Goal: Communication & Community: Answer question/provide support

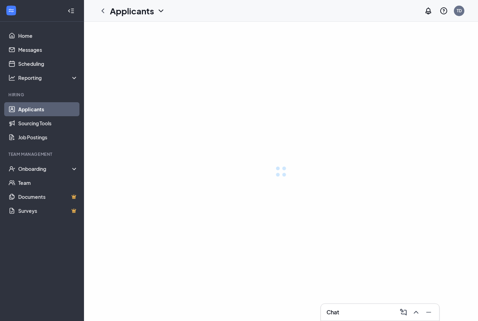
scroll to position [22, 0]
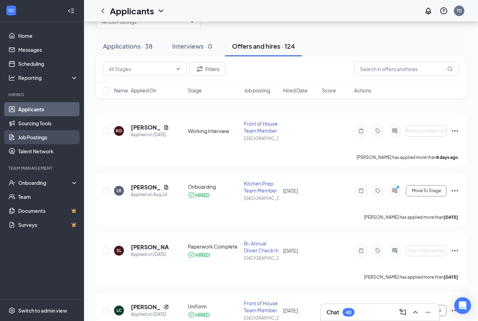
click at [39, 139] on link "Job Postings" at bounding box center [48, 137] width 60 height 14
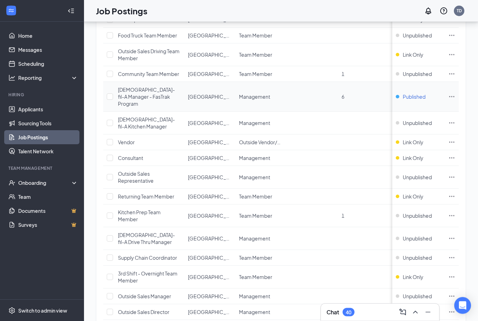
click at [417, 93] on span "Published" at bounding box center [414, 96] width 23 height 7
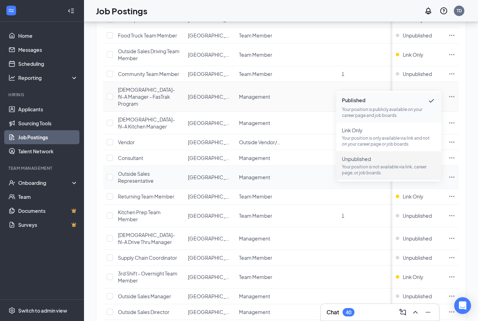
click at [363, 166] on p "Your position is not available via link, career page, or job boards." at bounding box center [389, 170] width 94 height 12
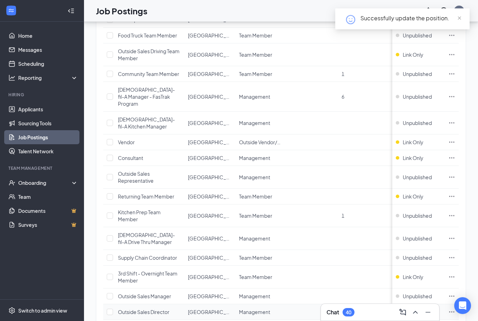
scroll to position [0, 0]
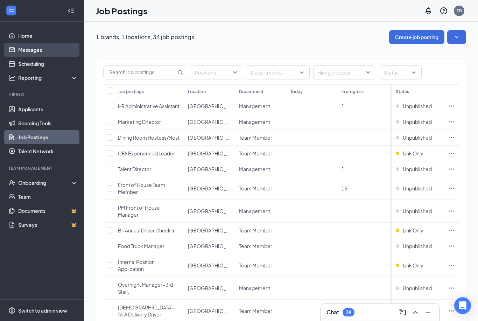
click at [37, 51] on link "Messages" at bounding box center [48, 50] width 60 height 14
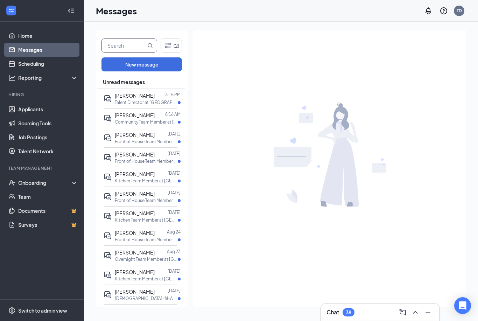
click at [134, 42] on input "text" at bounding box center [124, 45] width 44 height 13
type input "[PERSON_NAME]"
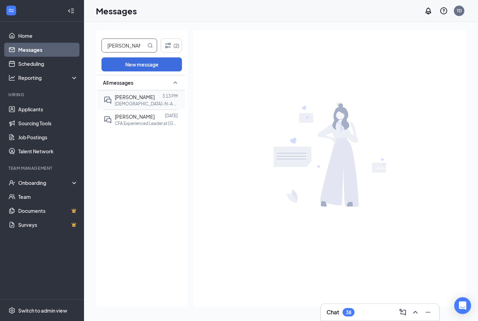
click at [133, 94] on span "[PERSON_NAME]" at bounding box center [135, 97] width 40 height 6
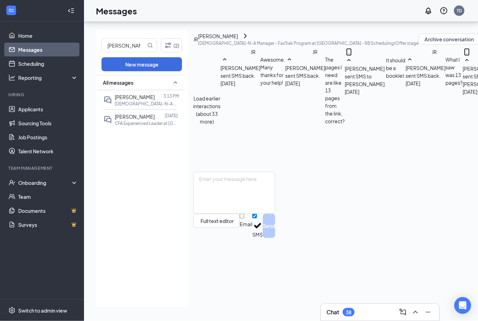
scroll to position [22, 0]
click at [268, 214] on textarea at bounding box center [234, 193] width 82 height 42
paste textarea "[URL][DOMAIN_NAME][SECURITY_DATA]"
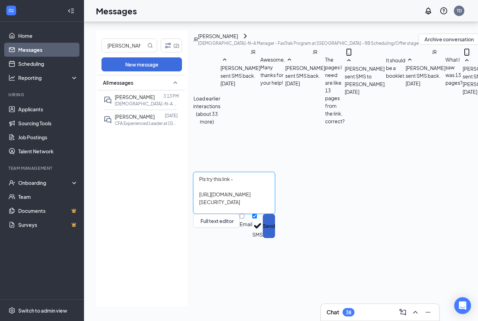
type textarea "Pls try this link - [URL][DOMAIN_NAME][SECURITY_DATA]"
click at [275, 238] on button "Send" at bounding box center [269, 226] width 12 height 24
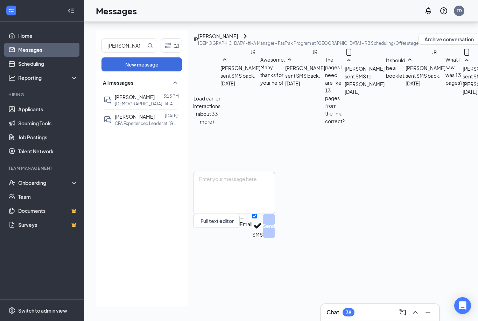
scroll to position [301, 0]
drag, startPoint x: 282, startPoint y: 253, endPoint x: 282, endPoint y: 249, distance: 3.8
click at [275, 214] on textarea at bounding box center [234, 193] width 82 height 42
type textarea "Is it still asking for a code?"
click at [275, 238] on button "Send" at bounding box center [269, 226] width 12 height 24
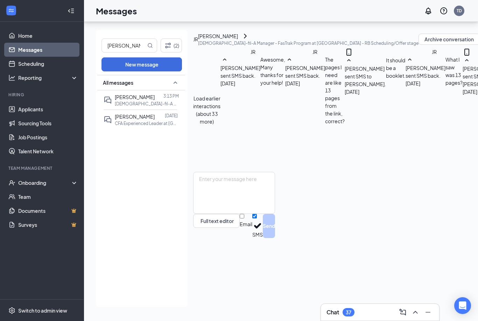
scroll to position [339, 0]
click at [34, 130] on link "Job Postings" at bounding box center [48, 137] width 60 height 14
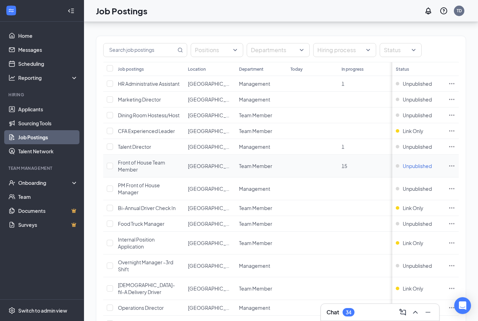
click at [420, 167] on span "Unpublished" at bounding box center [417, 165] width 29 height 7
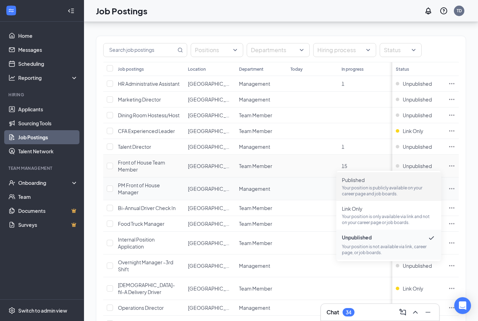
click at [363, 184] on span "Published Your position is publicly available on your career page and job board…" at bounding box center [389, 186] width 94 height 20
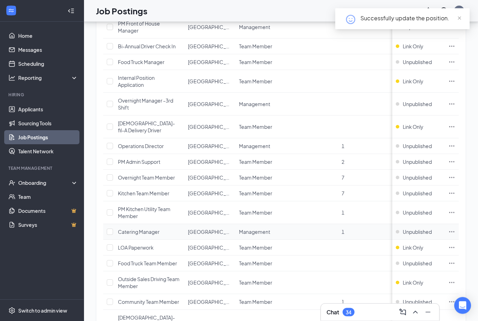
scroll to position [184, 0]
click at [420, 190] on span "Unpublished" at bounding box center [417, 193] width 29 height 7
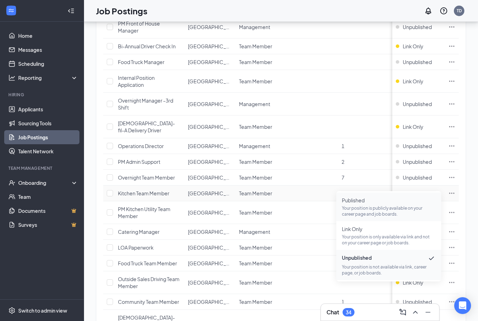
click at [378, 208] on p "Your position is publicly available on your career page and job boards." at bounding box center [389, 211] width 94 height 12
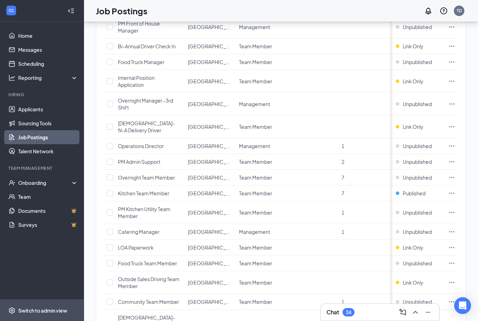
click at [43, 314] on div "Switch to admin view" at bounding box center [42, 310] width 49 height 7
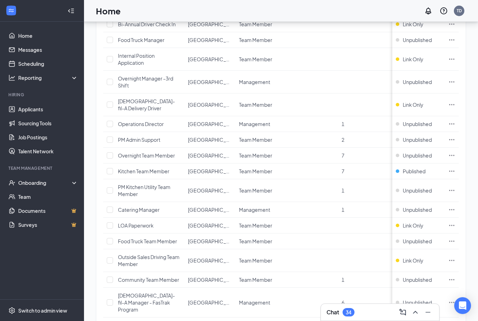
scroll to position [22, 0]
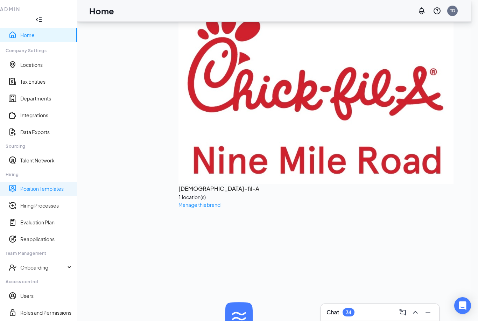
click at [44, 185] on link "Position Templates" at bounding box center [45, 188] width 51 height 7
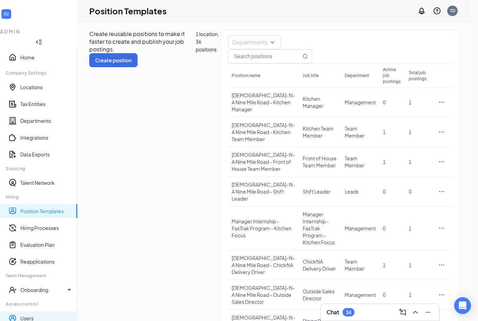
scroll to position [14, 0]
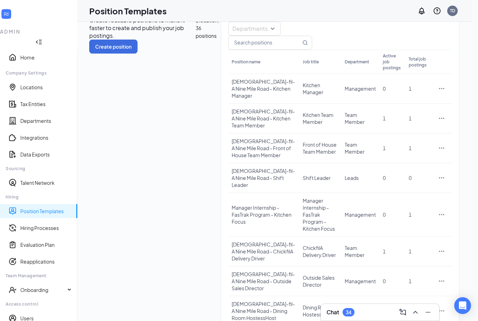
drag, startPoint x: 43, startPoint y: 334, endPoint x: 43, endPoint y: 325, distance: 8.4
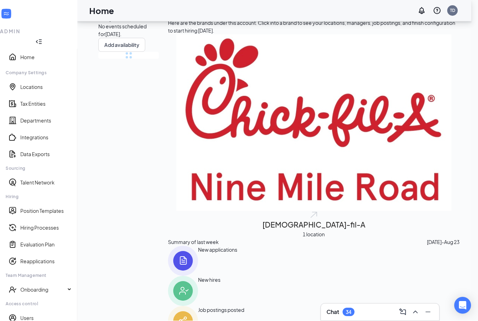
scroll to position [36, 0]
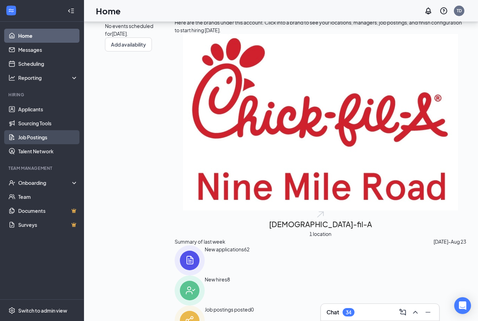
click at [43, 137] on link "Job Postings" at bounding box center [48, 137] width 60 height 14
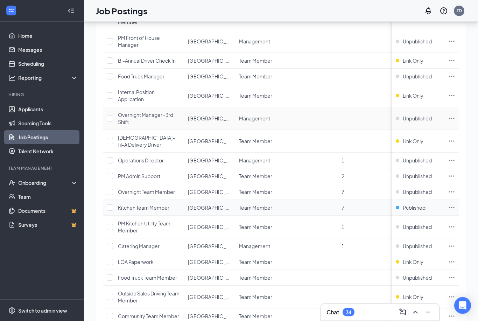
scroll to position [171, 0]
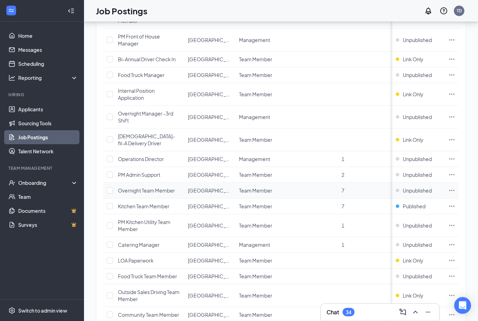
click at [452, 187] on icon "Ellipses" at bounding box center [451, 190] width 7 height 7
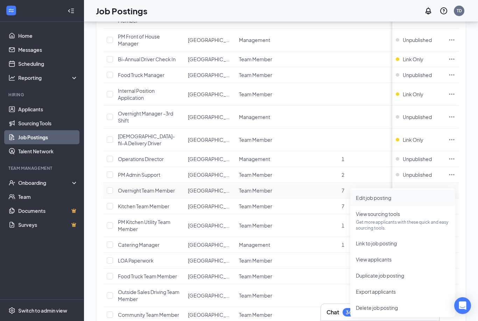
click at [382, 199] on span "Edit job posting" at bounding box center [373, 198] width 35 height 6
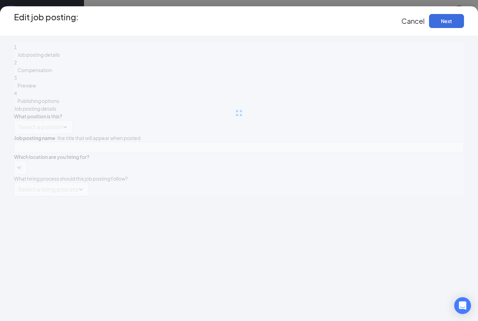
type input "Overnight Team Member"
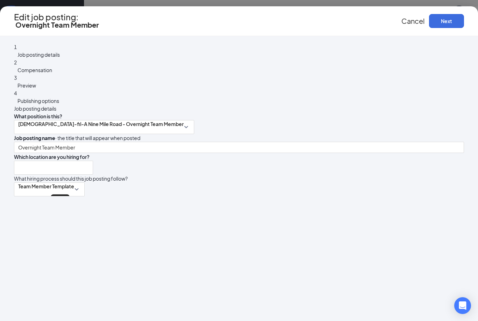
type input "[GEOGRAPHIC_DATA]"
click at [447, 25] on button "Next" at bounding box center [446, 21] width 35 height 14
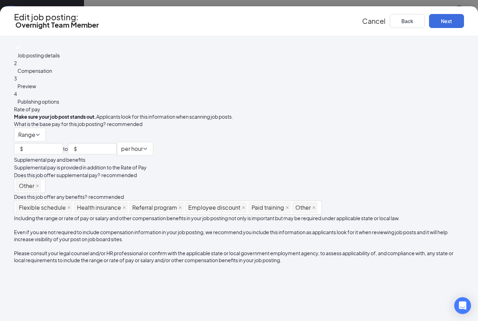
scroll to position [69, 0]
click at [126, 206] on icon "close" at bounding box center [124, 207] width 3 height 3
click at [450, 26] on button "Next" at bounding box center [446, 21] width 35 height 14
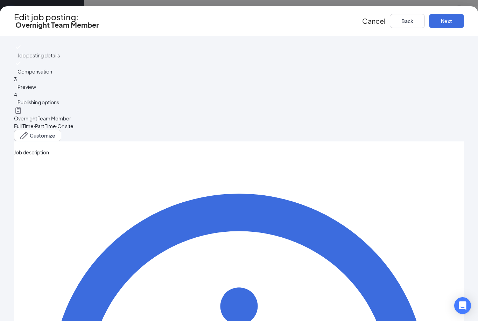
scroll to position [0, 0]
click at [61, 130] on button "Customize" at bounding box center [37, 135] width 47 height 11
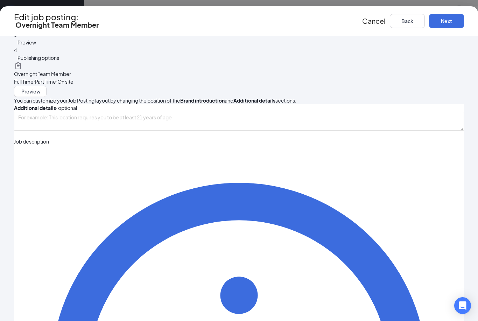
scroll to position [55, 0]
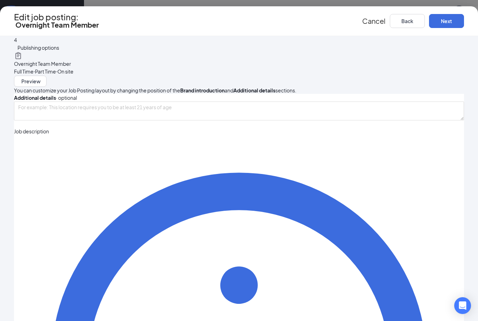
click at [373, 17] on button "Cancel" at bounding box center [373, 21] width 23 height 8
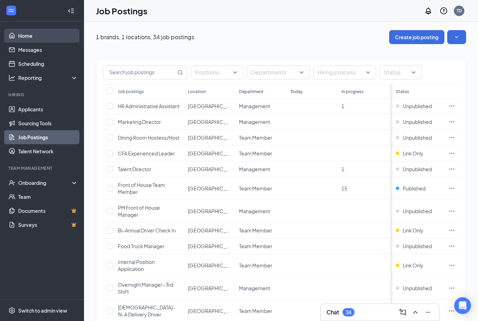
click at [26, 35] on link "Home" at bounding box center [48, 36] width 60 height 14
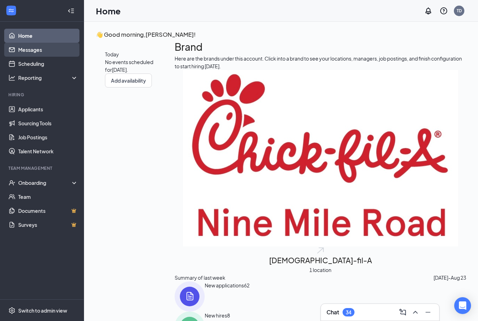
click at [42, 51] on link "Messages" at bounding box center [48, 50] width 60 height 14
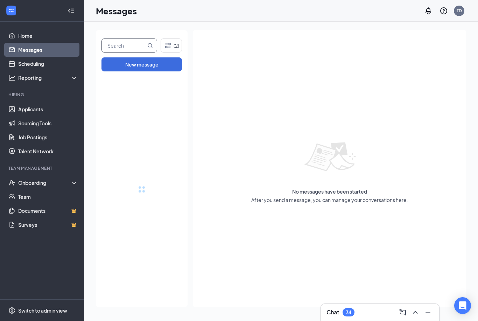
click at [120, 45] on input "text" at bounding box center [124, 45] width 44 height 13
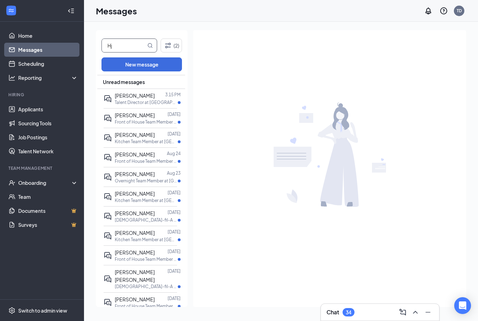
type input "H"
type input "O"
type input "[PERSON_NAME]"
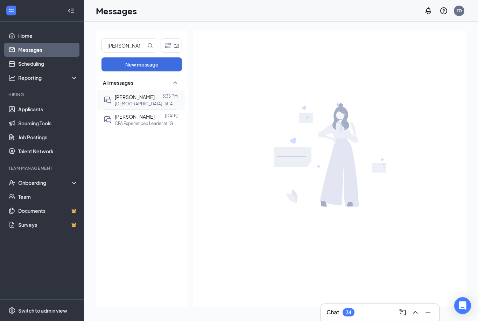
click at [128, 98] on span "[PERSON_NAME]" at bounding box center [135, 97] width 40 height 6
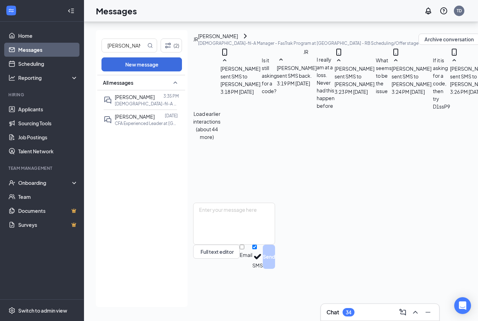
scroll to position [22, 0]
click at [243, 245] on textarea at bounding box center [234, 224] width 82 height 42
paste textarea "[URL][DOMAIN_NAME][SECURITY_DATA]"
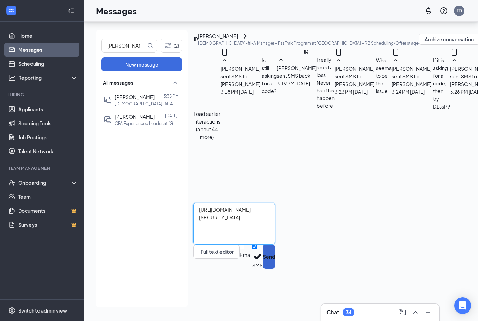
type textarea "[URL][DOMAIN_NAME][SECURITY_DATA]"
click at [275, 269] on button "Send" at bounding box center [269, 257] width 12 height 24
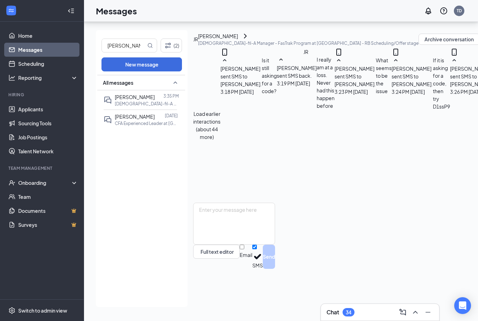
scroll to position [286, 0]
click at [261, 245] on textarea at bounding box center [234, 224] width 82 height 42
paste textarea "gUu0Sa"
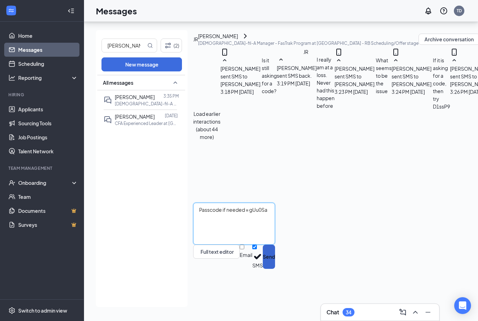
type textarea "Passcode if needed = gUu0Sa"
click at [275, 269] on button "Send" at bounding box center [269, 257] width 12 height 24
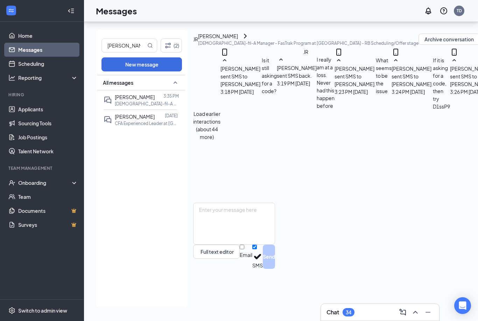
scroll to position [324, 0]
click at [40, 102] on link "Applicants" at bounding box center [48, 109] width 60 height 14
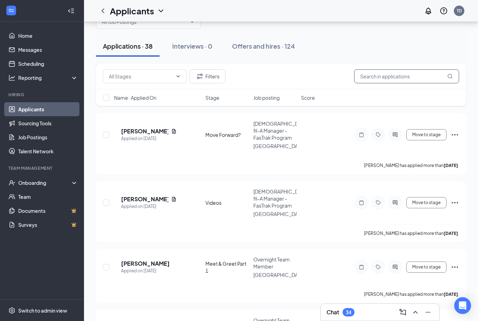
click at [379, 77] on input "text" at bounding box center [406, 76] width 105 height 14
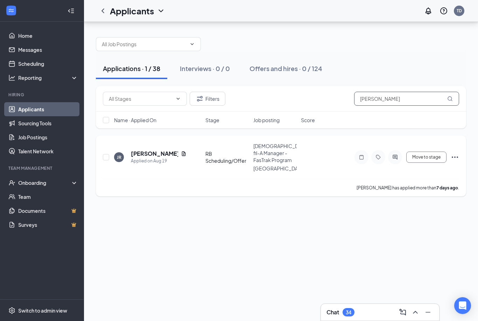
type input "[PERSON_NAME]"
click at [181, 151] on icon "Document" at bounding box center [184, 154] width 6 height 6
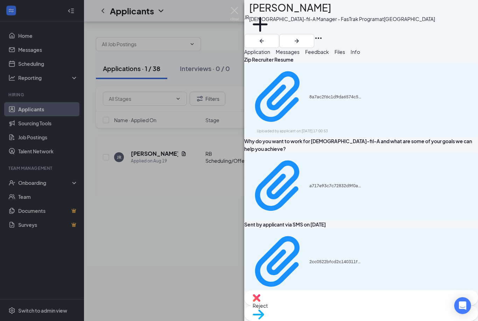
click at [386, 103] on div "8a7ac2f6c1d9da6574c503eb9b9a1de8.pdf Uploaded by applicant on [DATE] 17:00:53" at bounding box center [361, 100] width 234 height 74
click at [397, 96] on div "8a7ac2f6c1d9da6574c503eb9b9a1de8.pdf Uploaded by applicant on [DATE] 17:00:53" at bounding box center [361, 100] width 234 height 74
click at [308, 88] on div "8a7ac2f6c1d9da6574c503eb9b9a1de8.pdf Uploaded by applicant on [DATE] 17:00:53" at bounding box center [361, 100] width 234 height 74
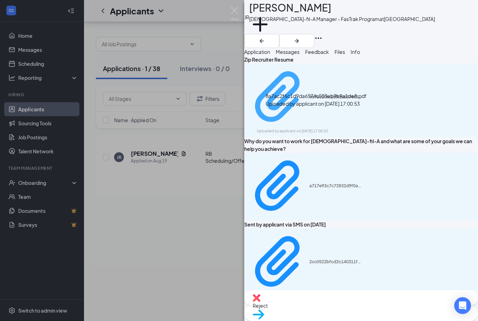
click at [308, 128] on div "Uploaded by applicant on [DATE] 17:00:53" at bounding box center [309, 131] width 105 height 6
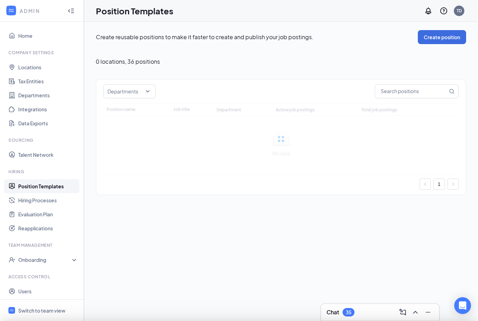
type input "[DEMOGRAPHIC_DATA]-fil-A Nine Mile Road - Overnight Team Member"
type input "Overnight Team Member"
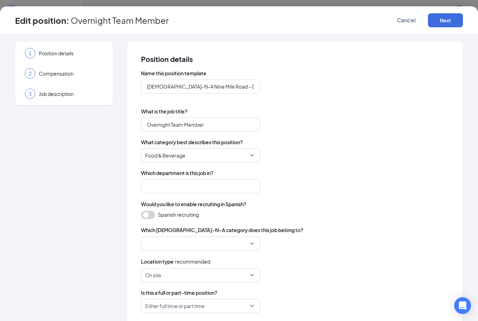
type input "Team Member"
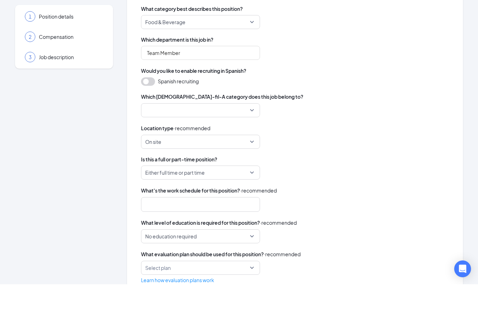
scroll to position [96, 0]
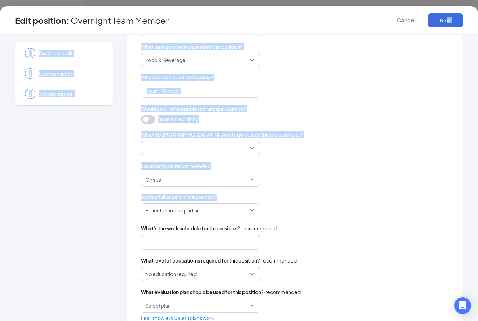
drag, startPoint x: 447, startPoint y: 21, endPoint x: 388, endPoint y: 214, distance: 201.6
click at [388, 214] on div "Edit position : Overnight Team Member Cancel Next 1 Position details 2 Compensa…" at bounding box center [239, 163] width 478 height 315
click at [365, 217] on div "Either full time or part time" at bounding box center [295, 210] width 308 height 14
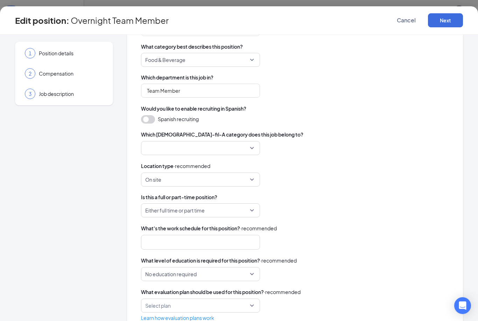
click at [243, 237] on div at bounding box center [197, 242] width 100 height 11
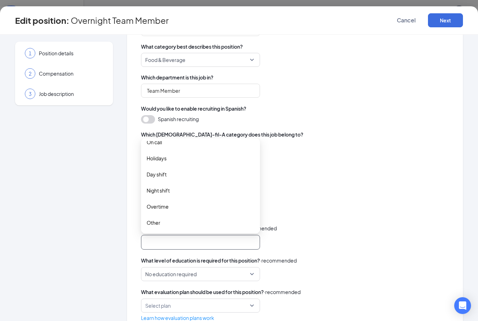
scroll to position [87, 0]
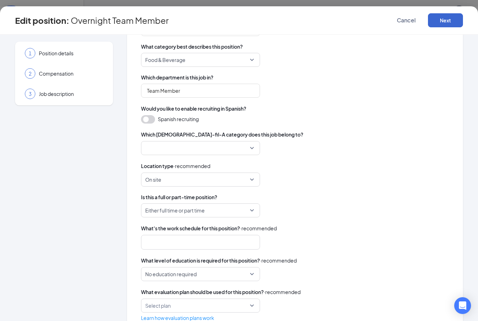
click at [442, 18] on button "Next" at bounding box center [445, 20] width 35 height 14
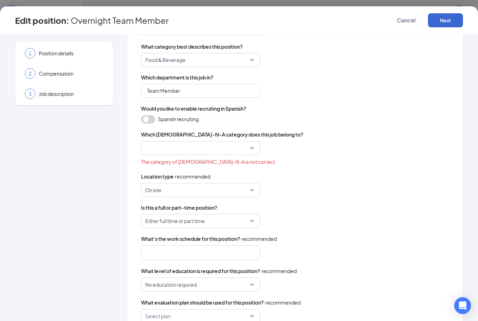
click at [444, 27] on button "Next" at bounding box center [445, 20] width 35 height 14
click at [225, 158] on span "The category of Chick-fil-A is not correct." at bounding box center [208, 162] width 135 height 8
click at [230, 149] on input "search" at bounding box center [198, 147] width 106 height 13
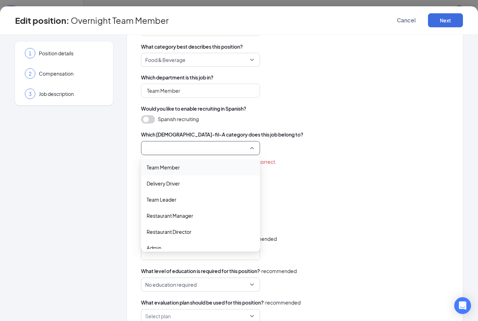
click at [175, 169] on span "Team Member" at bounding box center [163, 167] width 33 height 8
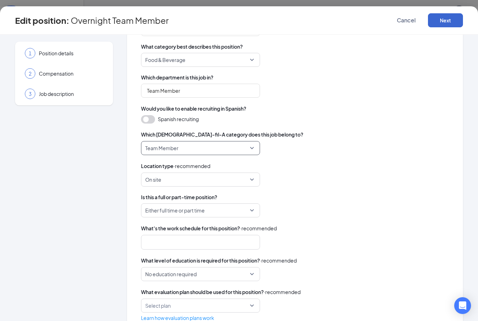
click at [438, 24] on button "Next" at bounding box center [445, 20] width 35 height 14
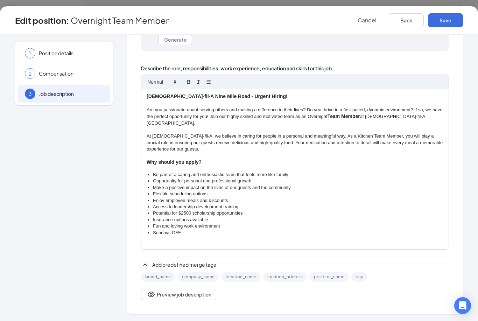
scroll to position [61, 0]
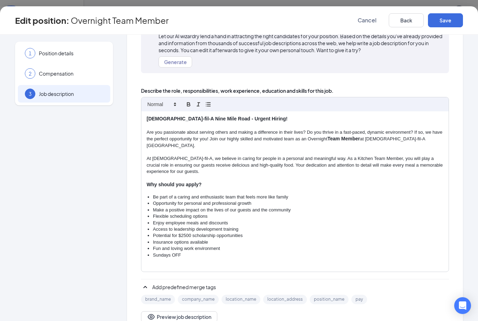
click at [213, 207] on li "Make a positive impact on the lives of our guests and the community" at bounding box center [298, 210] width 290 height 6
click at [243, 119] on strong "[DEMOGRAPHIC_DATA]-fil-A Nine Mile Road - Urgent Hiring!" at bounding box center [217, 119] width 141 height 6
click at [245, 119] on strong "[DEMOGRAPHIC_DATA]-fil-A Nine Mile Road - Urgent Hiring!" at bounding box center [217, 119] width 141 height 6
click at [318, 138] on p "Are you passionate about serving others and making a difference in their lives?…" at bounding box center [295, 139] width 297 height 20
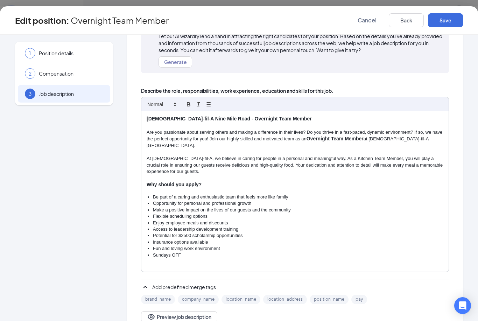
click at [348, 149] on p at bounding box center [295, 152] width 297 height 6
click at [344, 175] on p at bounding box center [295, 178] width 297 height 6
drag, startPoint x: 308, startPoint y: 151, endPoint x: 364, endPoint y: 148, distance: 56.1
click at [364, 155] on p "At [DEMOGRAPHIC_DATA]-fil-A, we believe in caring for people in a personal and …" at bounding box center [295, 164] width 297 height 19
click at [316, 155] on p "At [DEMOGRAPHIC_DATA]-fil-A, we believe in caring for people in a personal and …" at bounding box center [295, 164] width 297 height 19
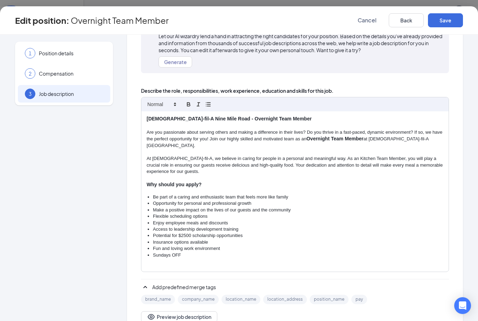
click at [327, 149] on p at bounding box center [295, 152] width 297 height 6
click at [328, 155] on p "At Chick-fil-A, we believe in caring for people in a personal and meaningful wa…" at bounding box center [295, 164] width 297 height 19
click at [182, 158] on p "At Chick-fil-A, we believe in caring for people in a personal and meaningful wa…" at bounding box center [295, 164] width 297 height 19
drag, startPoint x: 182, startPoint y: 158, endPoint x: 182, endPoint y: 154, distance: 4.2
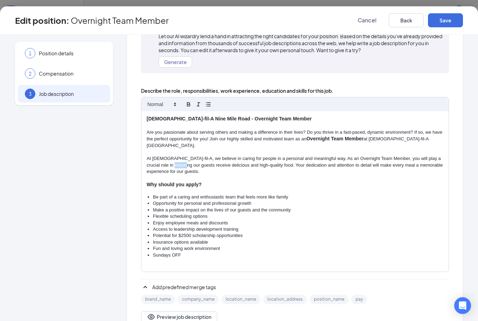
click at [182, 158] on p "At Chick-fil-A, we believe in caring for people in a personal and meaningful wa…" at bounding box center [295, 164] width 297 height 19
drag, startPoint x: 229, startPoint y: 159, endPoint x: 306, endPoint y: 157, distance: 77.3
click at [306, 157] on p "At Chick-fil-A, we believe in caring for people in a personal and meaningful wa…" at bounding box center [295, 164] width 297 height 19
click at [237, 160] on p "At Chick-fil-A, we believe in caring for people in a personal and meaningful wa…" at bounding box center [295, 164] width 297 height 19
click at [229, 155] on p "At Chick-fil-A, we believe in caring for people in a personal and meaningful wa…" at bounding box center [295, 164] width 297 height 19
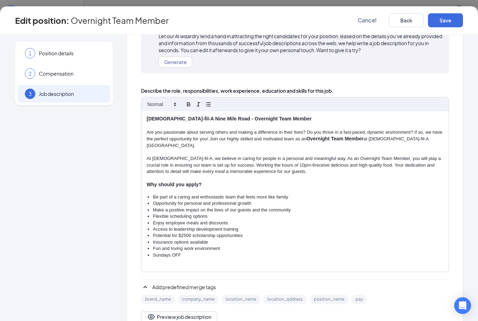
click at [291, 321] on div "1 Position details 2 Compensation 3 Job description Additional information Job …" at bounding box center [239, 178] width 478 height 286
click at [291, 160] on p "At Chick-fil-A, we believe in caring for people in a personal and meaningful wa…" at bounding box center [295, 164] width 297 height 19
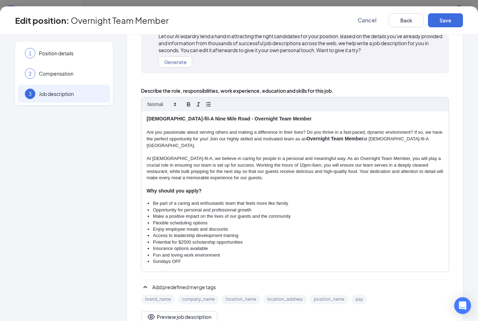
click at [259, 163] on p "At Chick-fil-A, we believe in caring for people in a personal and meaningful wa…" at bounding box center [295, 168] width 297 height 26
click at [152, 172] on p "At Chick-fil-A, we believe in caring for people in a personal and meaningful wa…" at bounding box center [295, 168] width 297 height 26
click at [231, 170] on p "At Chick-fil-A, we believe in caring for people in a personal and meaningful wa…" at bounding box center [295, 168] width 297 height 26
click at [272, 213] on li "Make a positive impact on the lives of our guests and the community" at bounding box center [298, 216] width 290 height 6
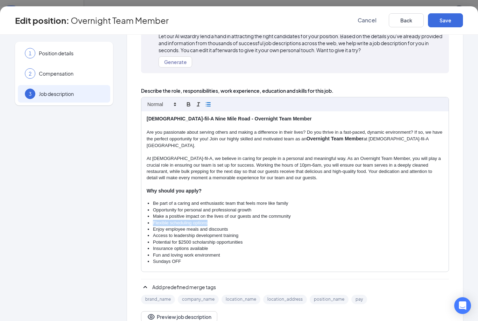
drag, startPoint x: 212, startPoint y: 213, endPoint x: 146, endPoint y: 213, distance: 66.8
click at [146, 213] on div "Chick-fil-A Nine Mile Road - Overnight Team Member Are you passionate about ser…" at bounding box center [294, 191] width 307 height 160
click at [242, 245] on li "Insurance options available" at bounding box center [298, 248] width 290 height 6
click at [187, 239] on li "Potential for $2500 scholarship opportunities" at bounding box center [298, 242] width 290 height 6
click at [235, 245] on li "Insurance options available" at bounding box center [298, 248] width 290 height 6
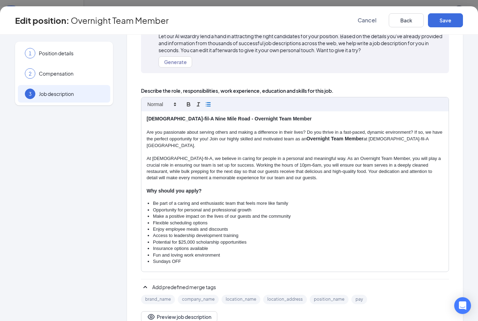
click at [232, 245] on li "Insurance options available" at bounding box center [298, 248] width 290 height 6
drag, startPoint x: 213, startPoint y: 240, endPoint x: 156, endPoint y: 239, distance: 56.7
click at [156, 245] on li "Insurance options available" at bounding box center [298, 248] width 290 height 6
click at [200, 252] on li "Sundays OFF" at bounding box center [298, 255] width 290 height 6
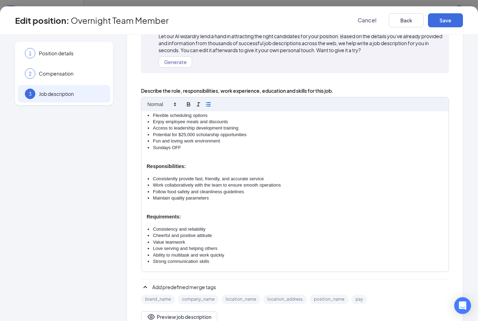
scroll to position [128, 0]
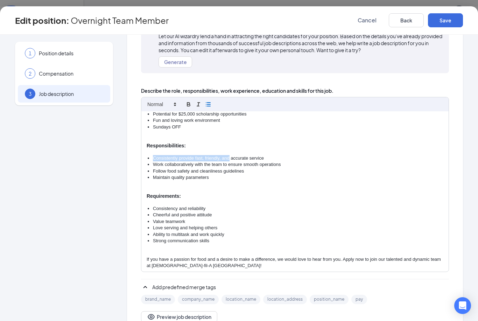
drag, startPoint x: 154, startPoint y: 148, endPoint x: 230, endPoint y: 149, distance: 76.3
click at [230, 155] on li "Consistently provide fast, friendly, and accurate service" at bounding box center [298, 158] width 290 height 6
click at [225, 155] on li "Consistently provide fast, friendly, and accurate service" at bounding box center [298, 158] width 290 height 6
click at [189, 155] on li "Consistently provide fast, friendly, and accurate service" at bounding box center [298, 158] width 290 height 6
click at [197, 168] on li "Follow food safety and cleanliness guidelines" at bounding box center [298, 171] width 290 height 6
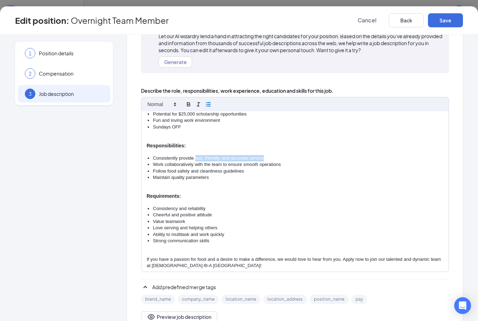
drag, startPoint x: 196, startPoint y: 149, endPoint x: 267, endPoint y: 147, distance: 71.8
click at [267, 155] on li "Consistently provide fast, friendly, and accurate service" at bounding box center [298, 158] width 290 height 6
click at [211, 161] on li "Work collaboratively with the team to ensure smooth operations" at bounding box center [298, 164] width 290 height 6
click at [304, 161] on li "Work collaboratively with the overnight team to ensure smooth operations" at bounding box center [298, 164] width 290 height 6
click at [217, 174] on li "Maintain quality parameters" at bounding box center [298, 177] width 290 height 6
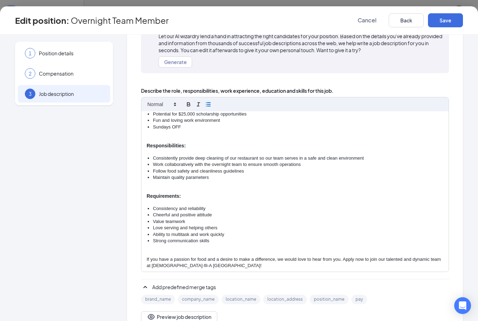
click at [299, 161] on li "Work collaboratively with the overnight team to ensure smooth operations" at bounding box center [298, 164] width 290 height 6
click at [216, 205] on li "Consistency and reliability" at bounding box center [298, 208] width 290 height 6
click at [224, 218] on li "Value teamwork" at bounding box center [298, 221] width 290 height 6
click at [231, 225] on li "Love serving and helping others" at bounding box center [298, 228] width 290 height 6
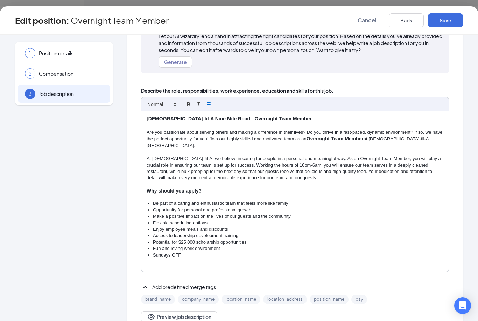
scroll to position [0, 0]
click at [109, 152] on div "1 Position details 2 Compensation 3 Job description" at bounding box center [64, 158] width 98 height 355
click at [442, 17] on button "Save" at bounding box center [445, 20] width 35 height 14
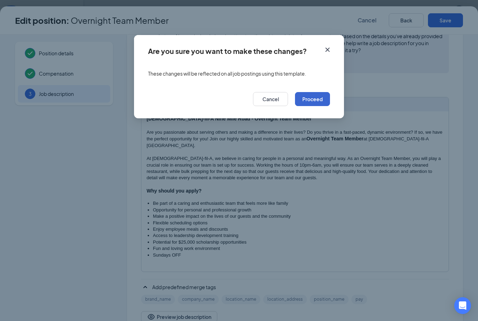
click at [314, 101] on button "Proceed" at bounding box center [312, 99] width 35 height 14
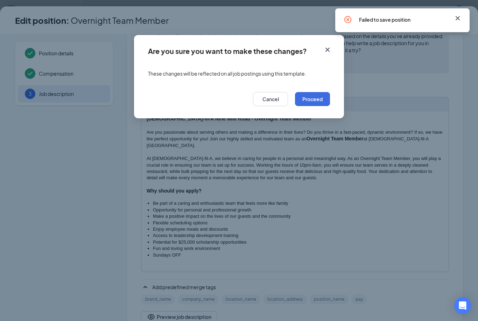
click at [460, 19] on icon "Cross" at bounding box center [458, 18] width 8 height 8
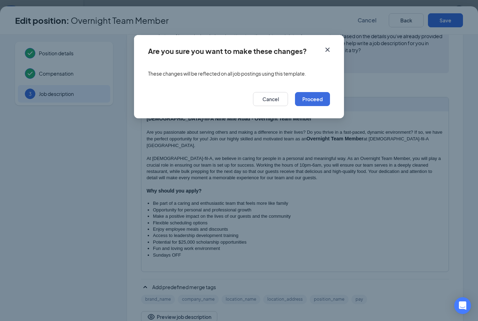
click at [276, 89] on div "Cancel Proceed" at bounding box center [239, 101] width 210 height 34
click at [269, 96] on button "Cancel" at bounding box center [270, 99] width 35 height 14
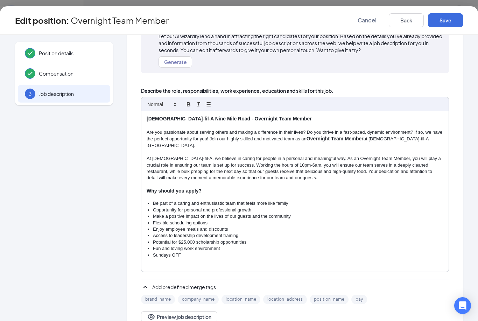
drag, startPoint x: 198, startPoint y: 134, endPoint x: 194, endPoint y: 133, distance: 4.8
click at [198, 134] on p "Are you passionate about serving others and making a difference in their lives?…" at bounding box center [295, 139] width 297 height 20
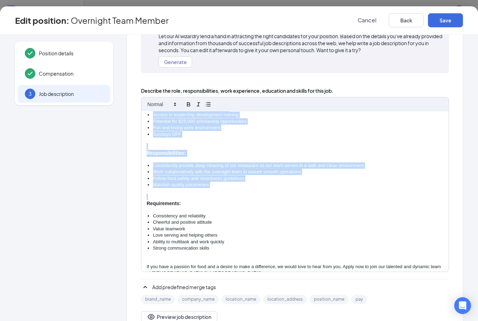
scroll to position [152, 0]
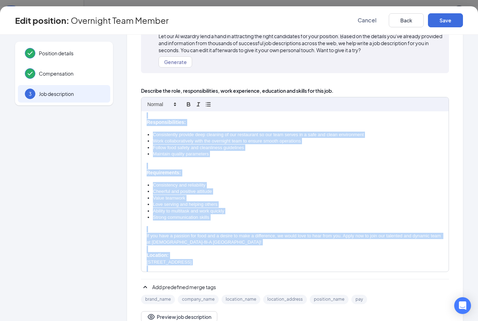
drag, startPoint x: 146, startPoint y: 115, endPoint x: 253, endPoint y: 264, distance: 183.3
click at [253, 264] on div "Chick-fil-A Nine Mile Road - Overnight Team Member Are you passionate about ser…" at bounding box center [294, 191] width 307 height 160
copy div "Chick-fil-A Nine Mile Road - Overnight Team Member Are you passionate about ser…"
click at [133, 209] on div "Job description Want some help writing your job description? BETA Let our AI wi…" at bounding box center [295, 158] width 336 height 355
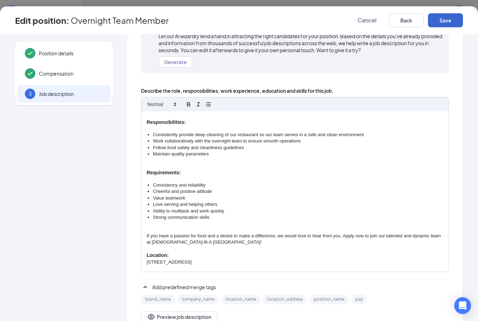
click at [450, 24] on button "Save" at bounding box center [445, 20] width 35 height 14
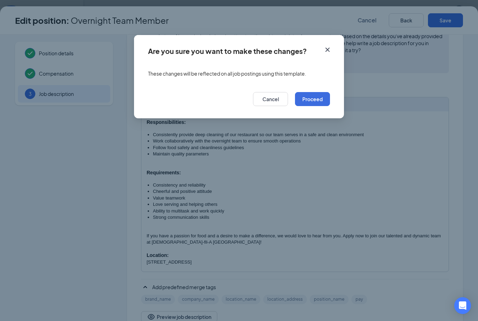
click at [310, 90] on div "Cancel Proceed" at bounding box center [239, 101] width 210 height 34
click at [317, 107] on div "Cancel Proceed" at bounding box center [239, 101] width 210 height 34
click at [317, 101] on button "Proceed" at bounding box center [312, 99] width 35 height 14
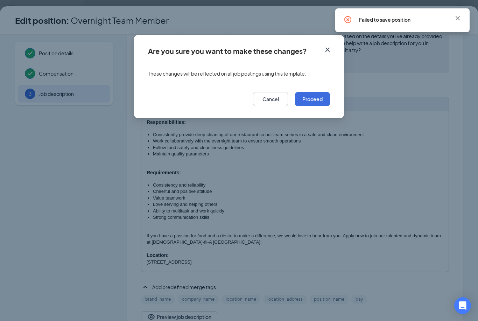
scroll to position [14, 0]
click at [460, 19] on icon "Cross" at bounding box center [458, 18] width 8 height 8
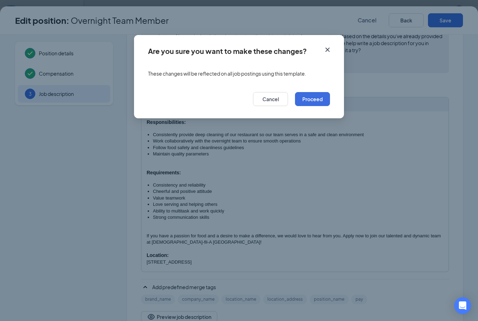
click at [419, 25] on div "Are you sure you want to make these changes? These changes will be reflected on…" at bounding box center [239, 160] width 478 height 321
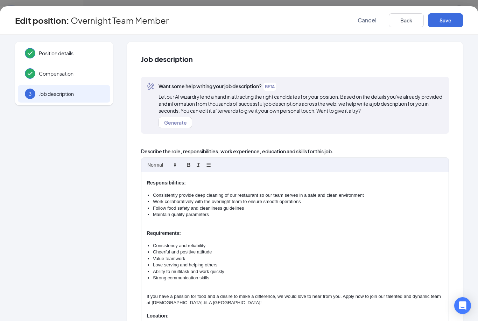
scroll to position [0, 0]
click at [181, 124] on button "Generate" at bounding box center [176, 122] width 34 height 11
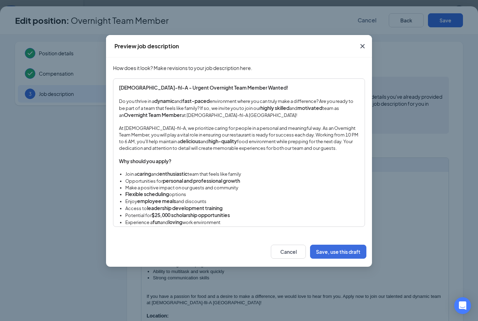
click at [194, 91] on strong "Chick-fil-A - Urgent Overnight Team Member Wanted!" at bounding box center [203, 87] width 169 height 6
drag, startPoint x: 168, startPoint y: 88, endPoint x: 150, endPoint y: 90, distance: 17.6
click at [150, 90] on strong "Chick-fil-A - Urgent Overnight Team Member Wanted!" at bounding box center [203, 87] width 169 height 6
click at [227, 139] on p "At Chick-fil-A, we prioritize caring for people in a personal and meaningful wa…" at bounding box center [239, 138] width 240 height 26
click at [180, 141] on strong "delicious" at bounding box center [190, 141] width 21 height 6
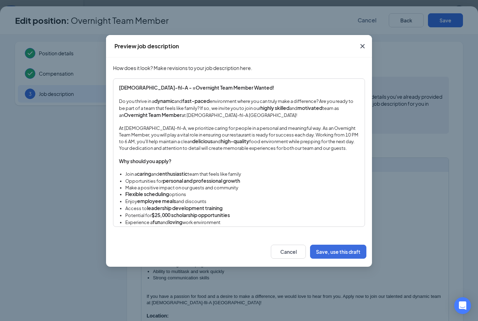
click at [252, 139] on p "At Chick-fil-A, we prioritize caring for people in a personal and meaningful wa…" at bounding box center [239, 138] width 240 height 26
click at [245, 139] on p "At Chick-fil-A, we prioritize caring for people in a personal and meaningful wa…" at bounding box center [239, 138] width 240 height 26
click at [272, 142] on p "At Chick-fil-A, we prioritize caring for people in a personal and meaningful wa…" at bounding box center [239, 138] width 240 height 26
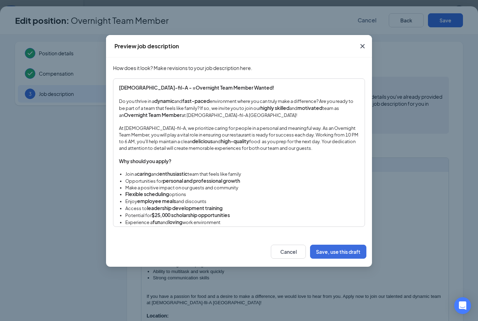
click at [192, 139] on strong "delicious" at bounding box center [202, 141] width 21 height 6
click at [152, 138] on p "At Chick-fil-A, we prioritize caring for people in a personal and meaningful wa…" at bounding box center [239, 138] width 240 height 26
click at [190, 141] on p "At Chick-fil-A, we prioritize caring for people in a personal and meaningful wa…" at bounding box center [239, 138] width 240 height 26
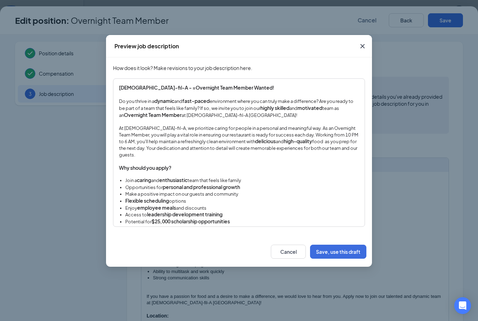
click at [249, 148] on p "At Chick-fil-A, we prioritize caring for people in a personal and meaningful wa…" at bounding box center [239, 141] width 240 height 33
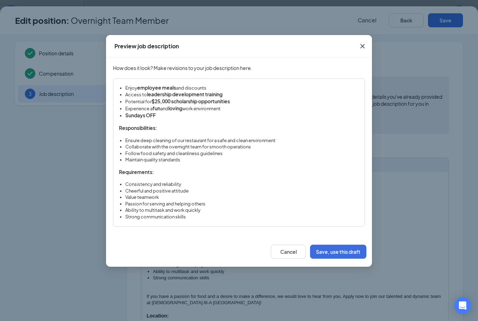
scroll to position [120, 0]
click at [327, 252] on button "Save, use this draft" at bounding box center [338, 252] width 56 height 14
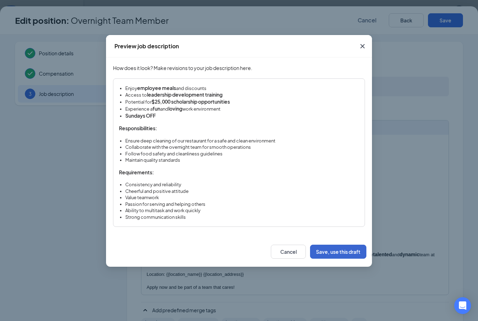
scroll to position [135, 0]
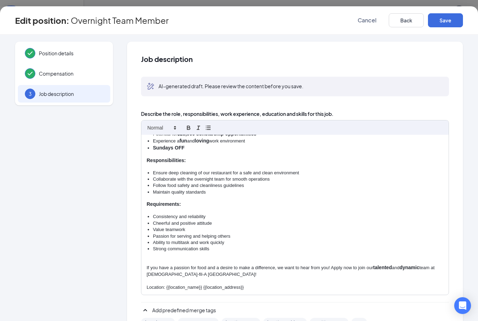
click at [447, 29] on div "Edit position : Overnight Team Member Cancel Back Save" at bounding box center [239, 20] width 478 height 28
click at [449, 23] on button "Save" at bounding box center [445, 20] width 35 height 14
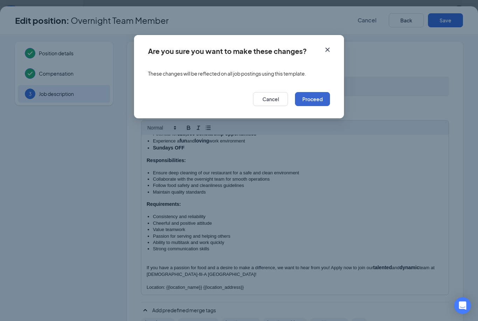
click at [325, 100] on button "Proceed" at bounding box center [312, 99] width 35 height 14
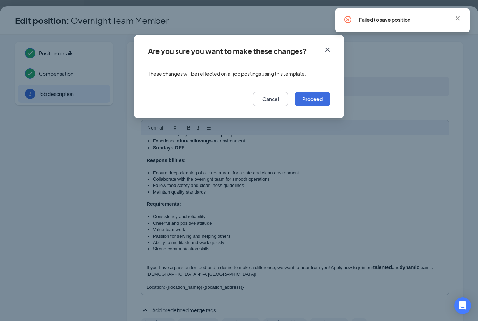
scroll to position [14, 0]
click at [456, 18] on icon "Cross" at bounding box center [458, 18] width 8 height 8
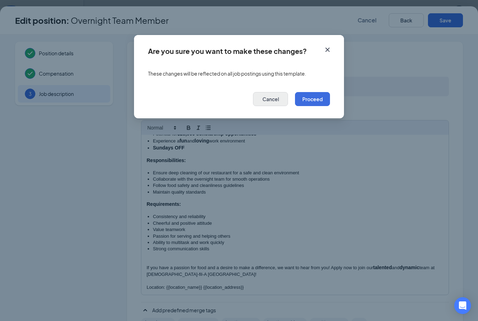
click at [271, 100] on button "Cancel" at bounding box center [270, 99] width 35 height 14
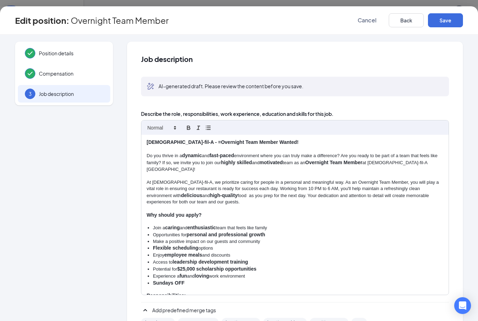
scroll to position [0, 0]
click at [177, 142] on strong "Chick-fil-A - =Overnight Team Member Wanted!" at bounding box center [223, 142] width 152 height 6
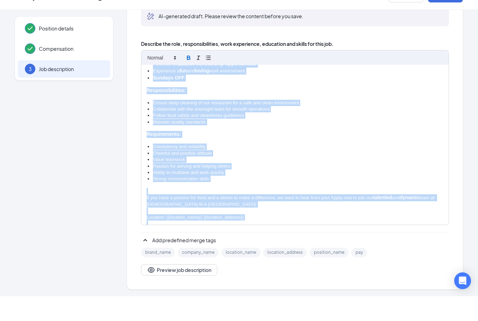
scroll to position [36, 0]
drag, startPoint x: 145, startPoint y: 142, endPoint x: 221, endPoint y: 217, distance: 106.9
click at [221, 217] on div "Chick-fil-A - Overnight Team Member Wanted! Do you thrive in a dynamic and fast…" at bounding box center [294, 170] width 307 height 160
click at [222, 252] on p "Apply now and be part of a team that cares!" at bounding box center [295, 255] width 297 height 6
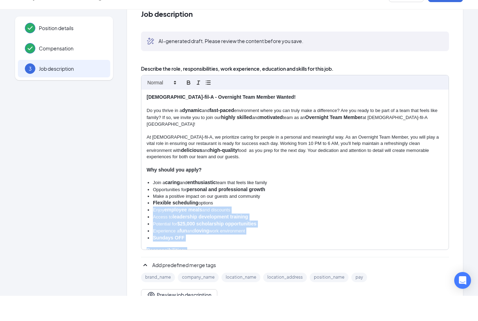
scroll to position [0, 0]
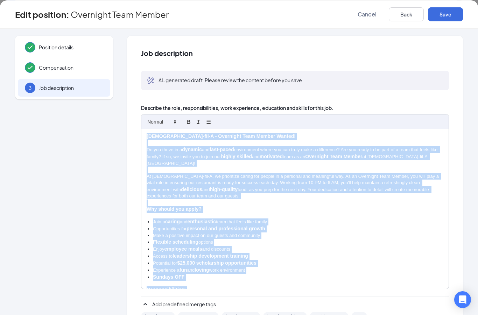
drag, startPoint x: 261, startPoint y: 216, endPoint x: 152, endPoint y: 132, distance: 137.8
click at [152, 135] on div "Chick-fil-A - Overnight Team Member Wanted! Do you thrive in a dynamic and fast…" at bounding box center [294, 215] width 307 height 160
copy div "Chick-fil-A - Overnight Team Member Wanted! Do you thrive in a dynamic and fast…"
click at [371, 17] on span "Cancel" at bounding box center [367, 20] width 19 height 7
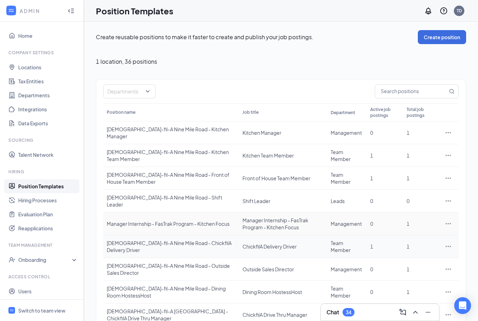
scroll to position [14, 0]
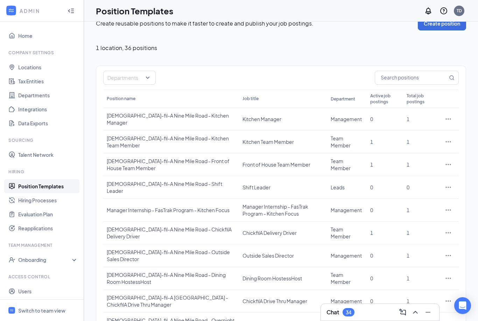
drag, startPoint x: 412, startPoint y: 323, endPoint x: 412, endPoint y: 337, distance: 13.6
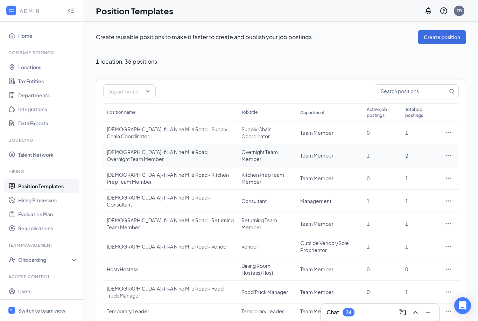
drag, startPoint x: 181, startPoint y: 153, endPoint x: 181, endPoint y: 139, distance: 14.7
click at [181, 153] on div "[DEMOGRAPHIC_DATA]-fil-A Nine Mile Road - Overnight Team Member" at bounding box center [171, 155] width 128 height 14
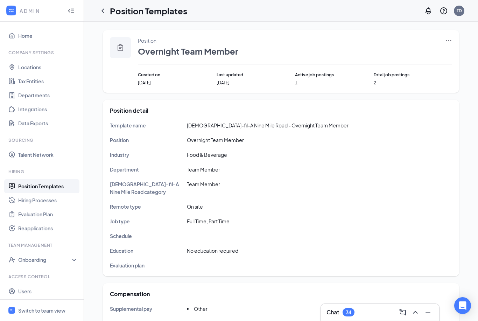
click at [450, 40] on icon "Ellipses" at bounding box center [448, 40] width 7 height 7
click at [392, 55] on span "Edit" at bounding box center [390, 55] width 9 height 6
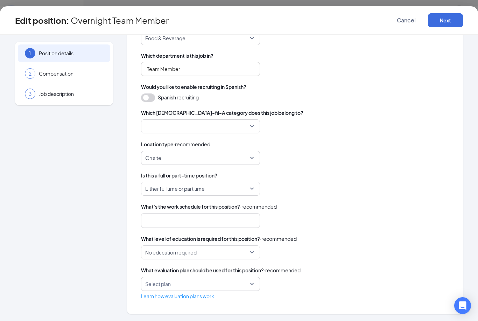
scroll to position [117, 0]
click at [237, 122] on input "search" at bounding box center [198, 126] width 106 height 13
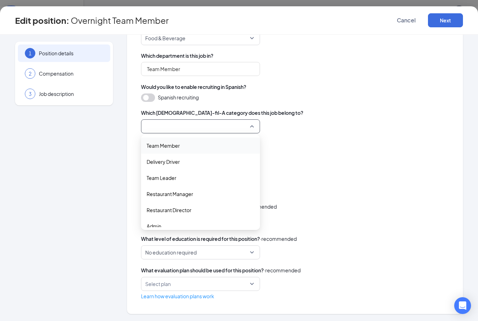
click at [180, 143] on span "Team Member" at bounding box center [201, 146] width 108 height 8
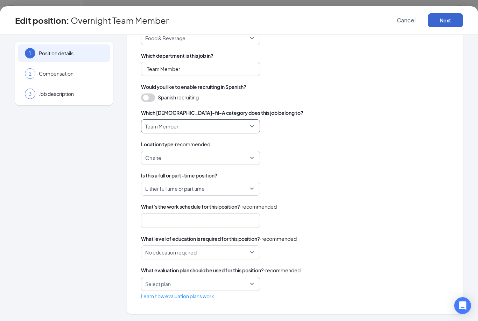
click at [451, 24] on button "Next" at bounding box center [445, 20] width 35 height 14
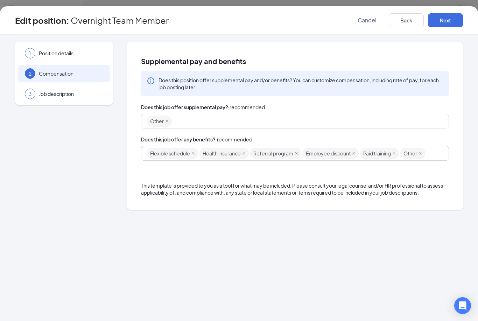
scroll to position [0, 0]
click at [443, 18] on button "Next" at bounding box center [445, 20] width 35 height 14
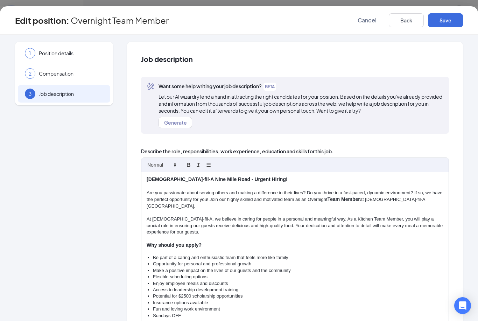
drag, startPoint x: 146, startPoint y: 178, endPoint x: 269, endPoint y: 227, distance: 133.0
click at [274, 228] on div "Chick-fil-A Nine Mile Road - Urgent Hiring! Are you passionate about serving ot…" at bounding box center [294, 252] width 307 height 160
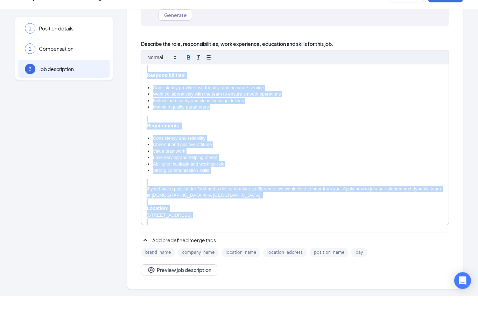
scroll to position [284, 0]
drag, startPoint x: 146, startPoint y: 180, endPoint x: 242, endPoint y: 217, distance: 102.5
click at [242, 217] on div "Chick-fil-A Nine Mile Road - Urgent Hiring! Are you passionate about serving ot…" at bounding box center [294, 170] width 307 height 160
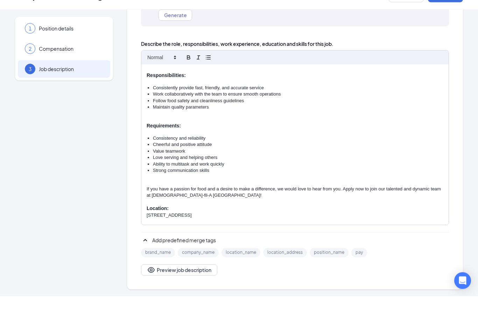
scroll to position [0, 0]
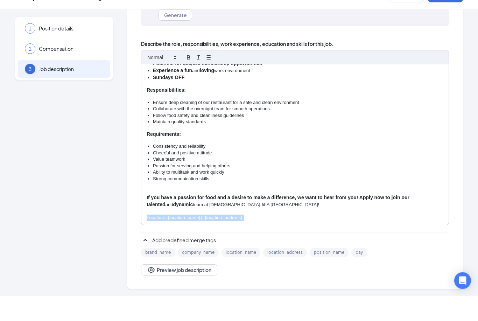
drag, startPoint x: 248, startPoint y: 202, endPoint x: 147, endPoint y: 204, distance: 101.2
click at [147, 240] on p "Location: {{location_name}} {{location_address}}" at bounding box center [295, 243] width 297 height 6
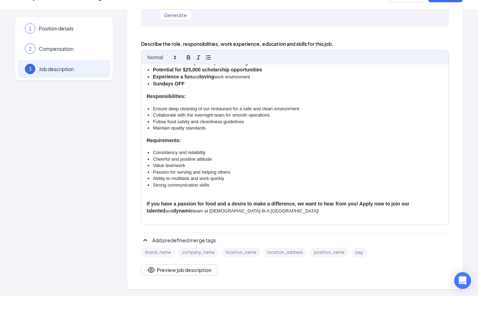
drag, startPoint x: 254, startPoint y: 216, endPoint x: 112, endPoint y: 215, distance: 141.4
click at [112, 215] on div "1 Position details 2 Compensation 3 Job description Additional information Job …" at bounding box center [239, 136] width 448 height 355
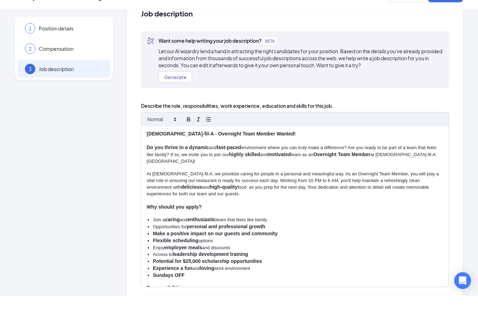
click at [438, 35] on span "Job description" at bounding box center [295, 38] width 308 height 7
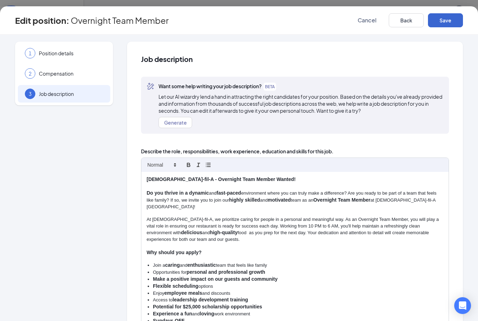
click at [444, 18] on button "Save" at bounding box center [445, 20] width 35 height 14
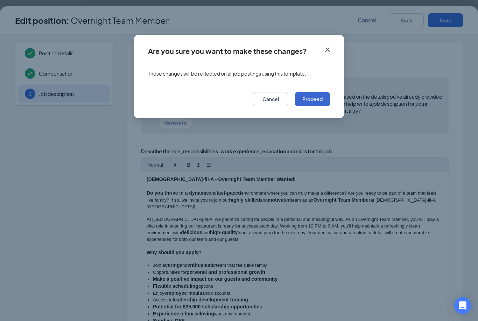
click at [325, 100] on button "Proceed" at bounding box center [312, 99] width 35 height 14
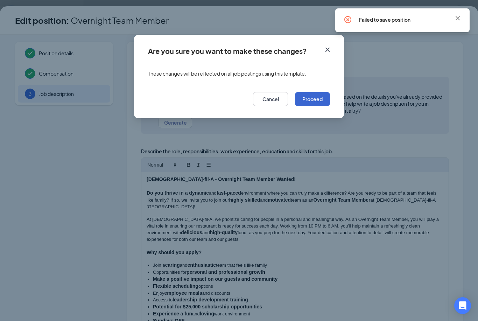
click at [325, 100] on button "Proceed" at bounding box center [312, 99] width 35 height 14
click at [325, 100] on button "button" at bounding box center [312, 99] width 35 height 14
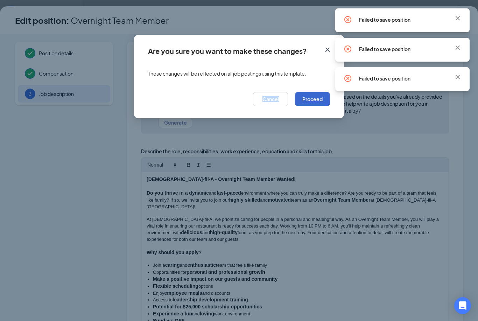
click at [325, 100] on button "Proceed" at bounding box center [312, 99] width 35 height 14
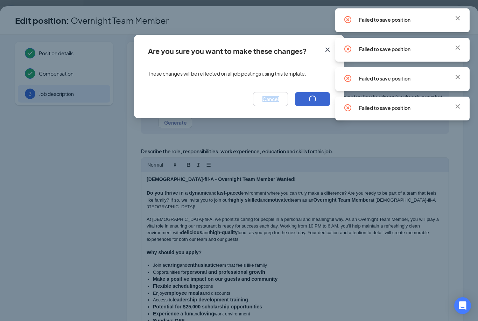
click at [325, 100] on button "button" at bounding box center [312, 99] width 35 height 14
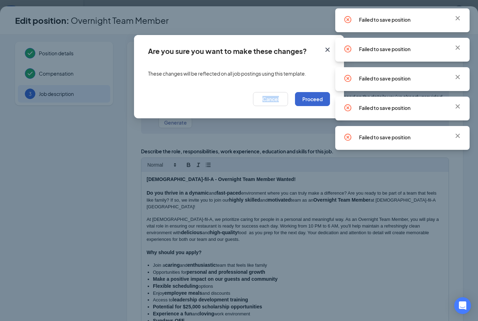
click at [325, 100] on button "Proceed" at bounding box center [312, 99] width 35 height 14
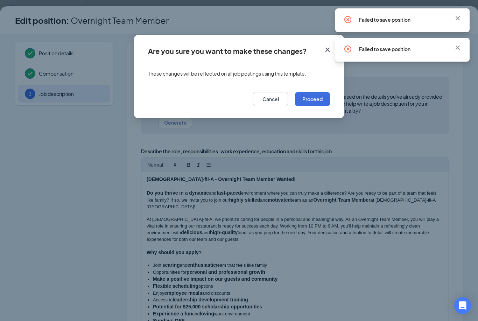
click at [371, 133] on div "Are you sure you want to make these changes? These changes will be reflected on…" at bounding box center [239, 160] width 478 height 321
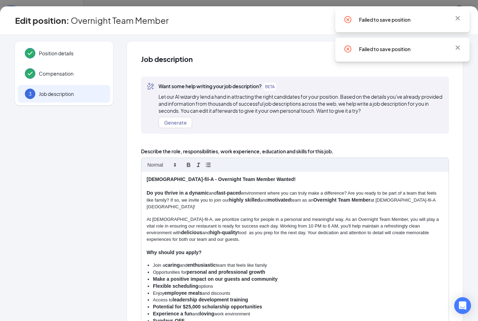
click at [266, 135] on div "Want some help writing your job description? BETA Let our AI wizardry lend a ha…" at bounding box center [295, 109] width 308 height 64
click at [85, 80] on div "Compensation" at bounding box center [64, 73] width 92 height 17
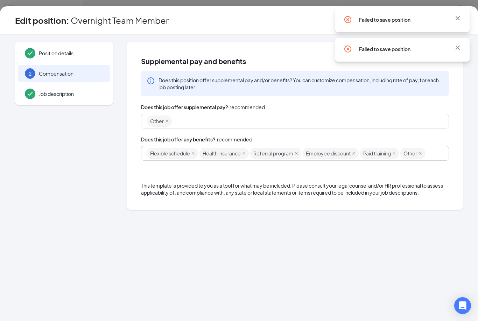
click at [247, 36] on div "Position details 2 Compensation Job description Supplemental pay and benefits D…" at bounding box center [239, 178] width 478 height 286
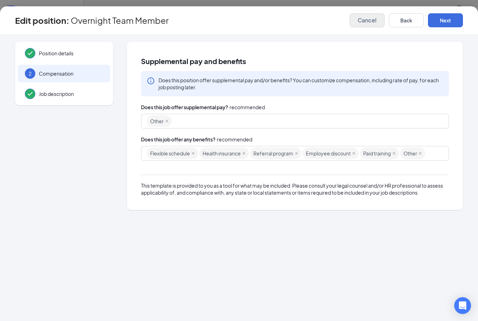
click at [377, 19] on button "Cancel" at bounding box center [367, 20] width 35 height 14
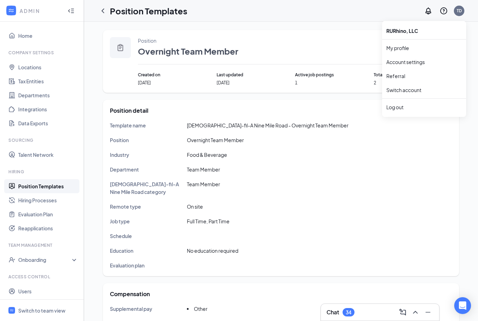
click at [449, 34] on div "RURhino, LLC" at bounding box center [424, 31] width 84 height 14
click at [450, 41] on icon "Ellipses" at bounding box center [448, 40] width 7 height 7
click at [393, 99] on span "Delete" at bounding box center [416, 103] width 60 height 8
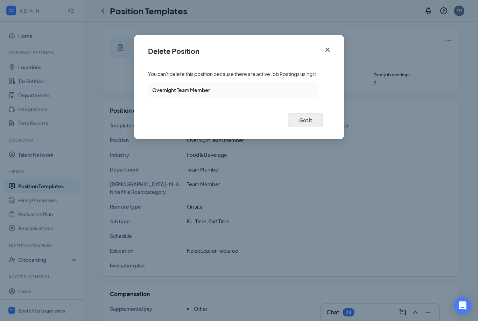
click at [309, 119] on button "Got it" at bounding box center [305, 120] width 35 height 14
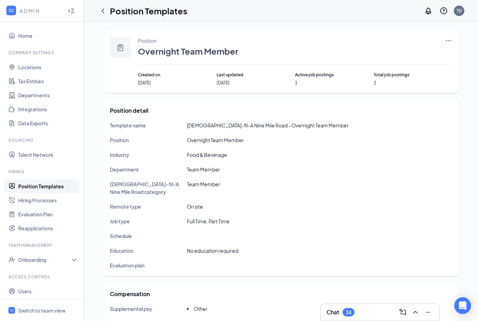
click at [448, 42] on icon "Ellipses" at bounding box center [448, 40] width 7 height 7
click at [393, 104] on span "Delete" at bounding box center [394, 103] width 16 height 6
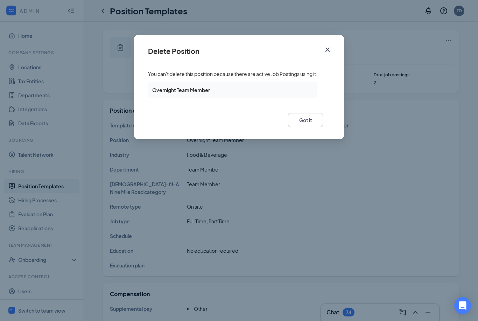
click at [327, 49] on icon "Cross" at bounding box center [327, 50] width 4 height 4
